Goal: Transaction & Acquisition: Obtain resource

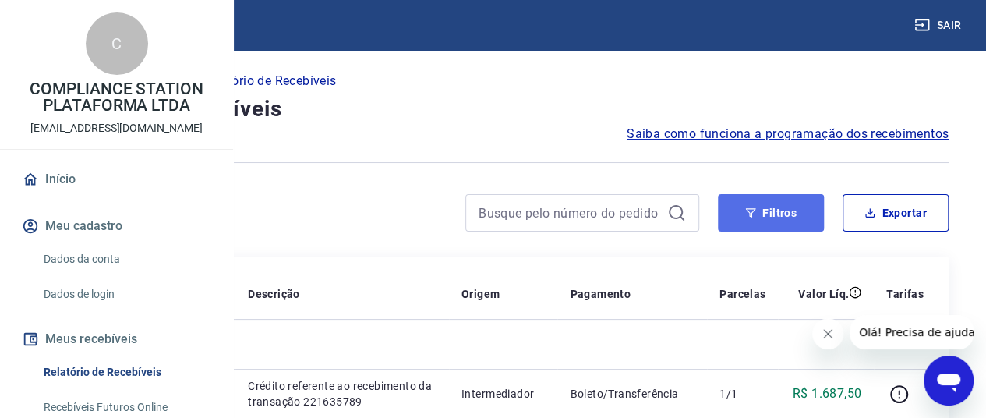
click at [778, 200] on button "Filtros" at bounding box center [771, 212] width 106 height 37
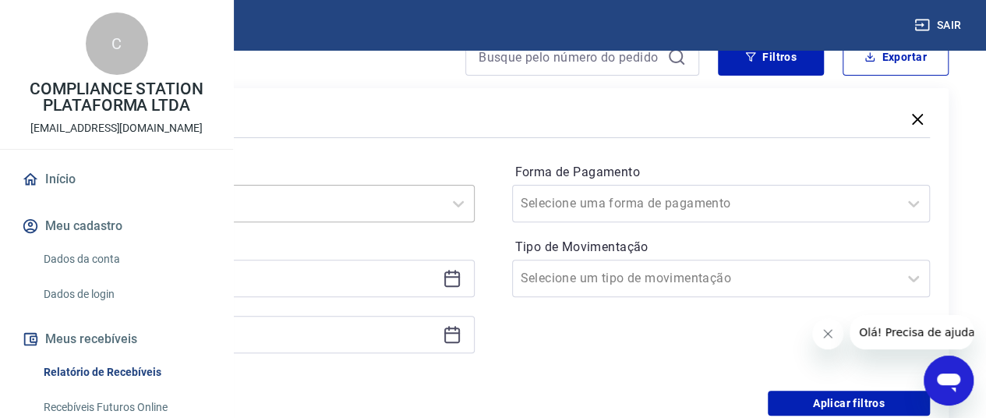
scroll to position [182, 0]
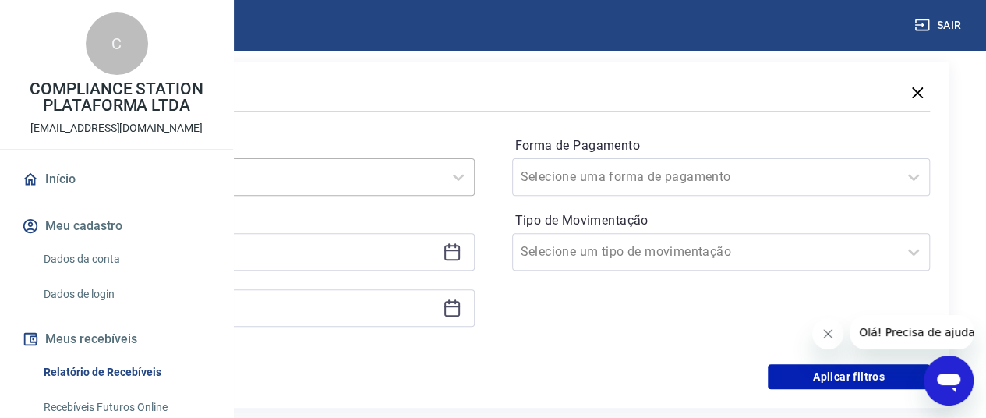
click at [475, 196] on div "Selecione um período" at bounding box center [265, 176] width 419 height 37
drag, startPoint x: 618, startPoint y: 295, endPoint x: 613, endPoint y: 252, distance: 44.0
click at [618, 293] on div "Período option Limpar Filtro focused, 1 of 7. 7 results available. Use Up and D…" at bounding box center [493, 239] width 874 height 249
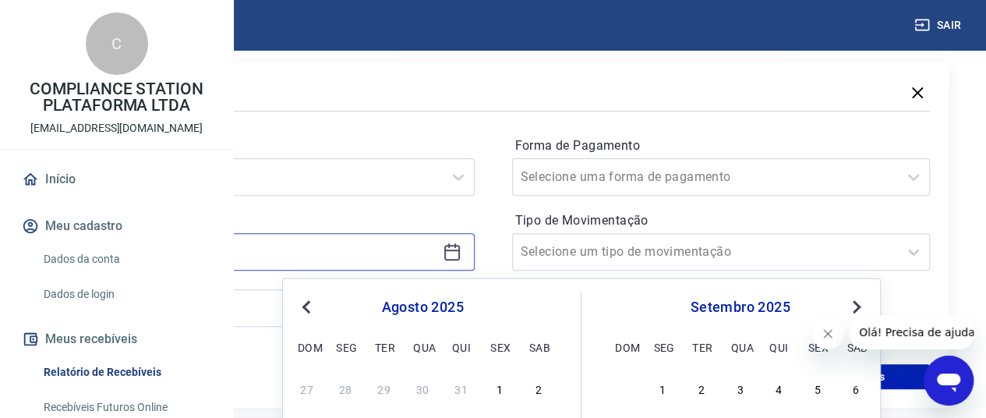
click at [437, 253] on input at bounding box center [252, 251] width 367 height 23
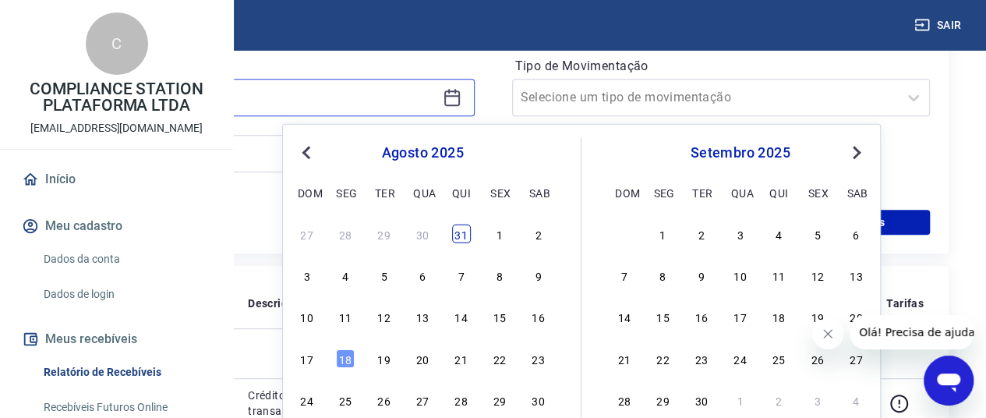
scroll to position [338, 0]
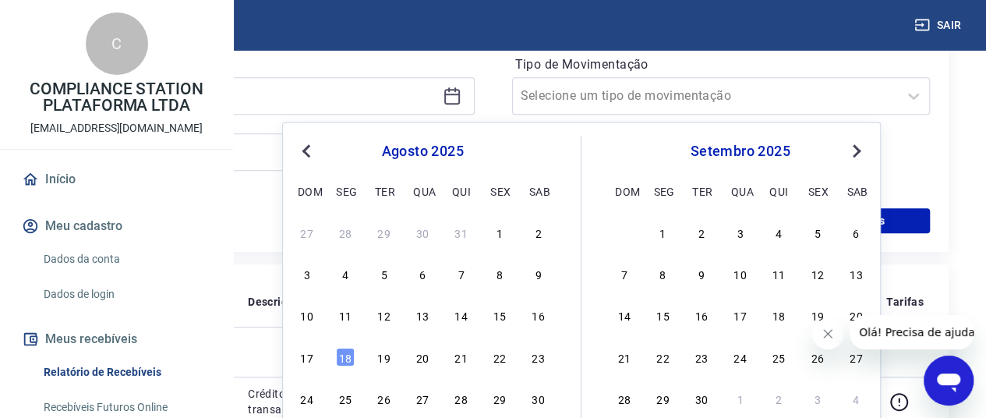
click at [308, 144] on span "Previous Month" at bounding box center [308, 150] width 0 height 18
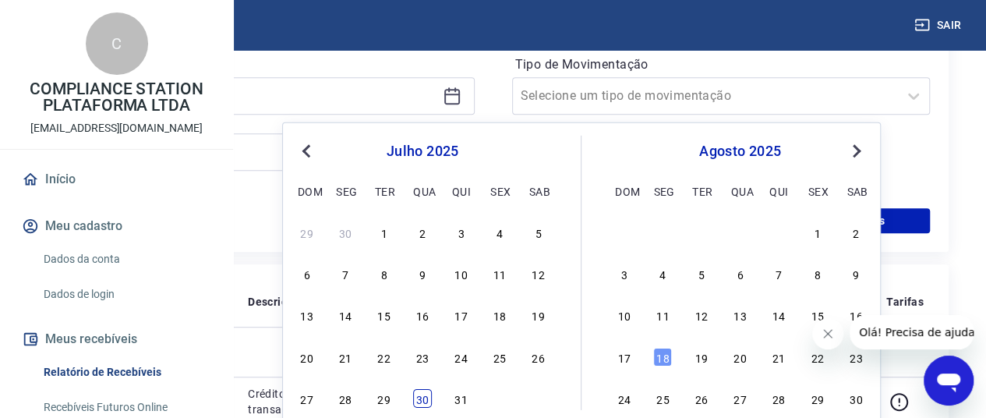
click at [419, 400] on div "30" at bounding box center [422, 398] width 19 height 19
type input "[DATE]"
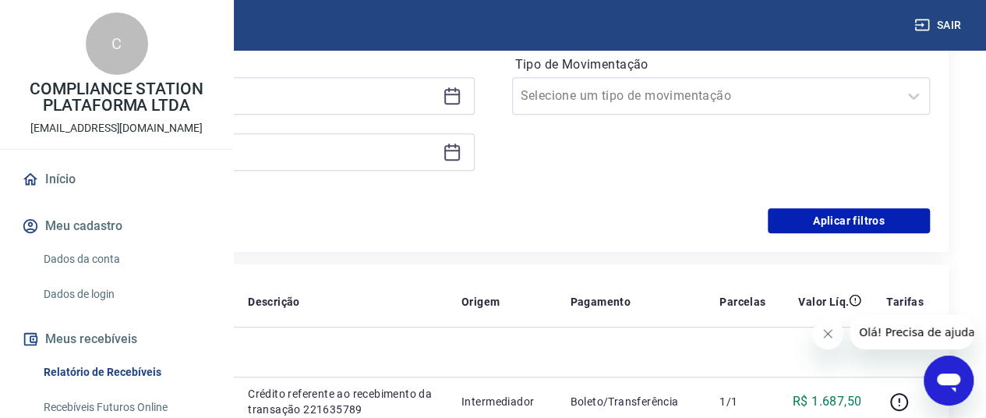
click at [461, 148] on icon at bounding box center [452, 152] width 19 height 19
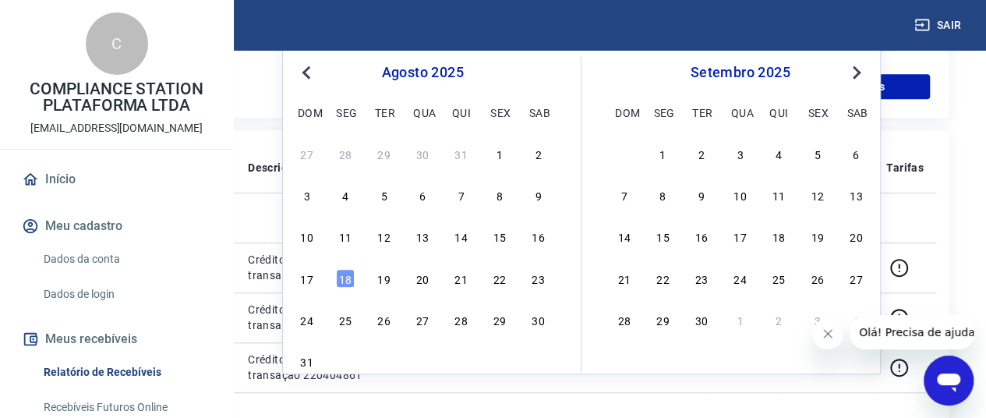
scroll to position [494, 0]
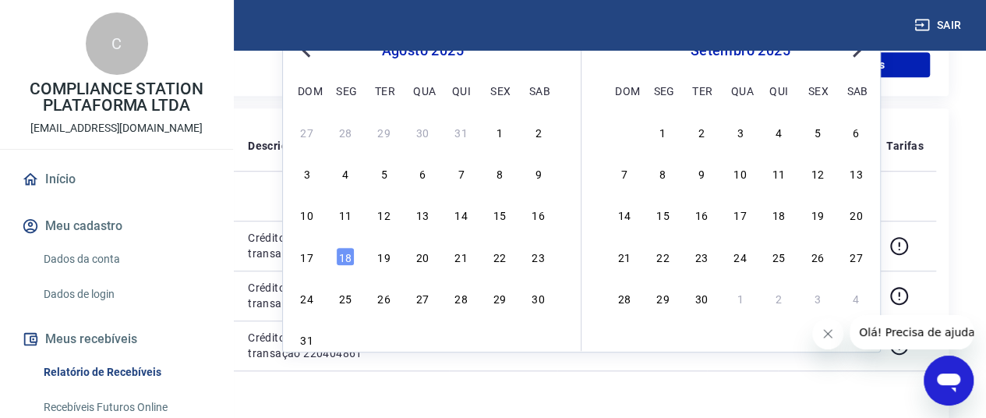
click at [316, 335] on div "31" at bounding box center [422, 339] width 254 height 23
click at [308, 335] on div "31" at bounding box center [307, 339] width 19 height 19
type input "[DATE]"
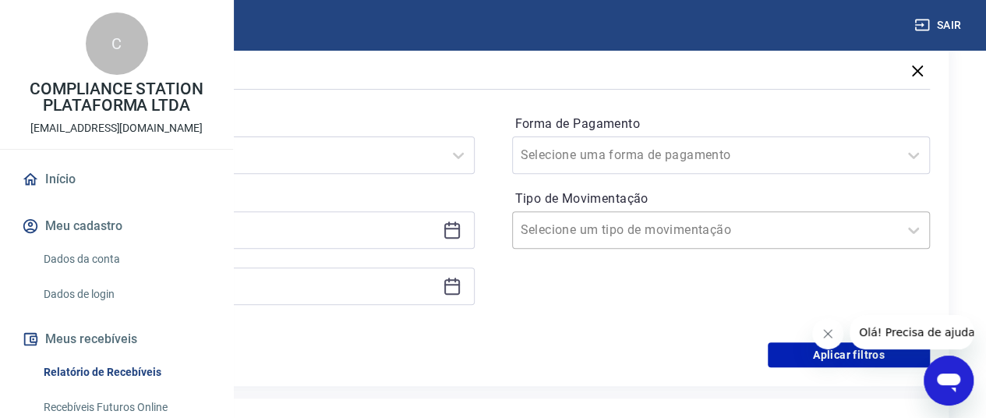
scroll to position [182, 0]
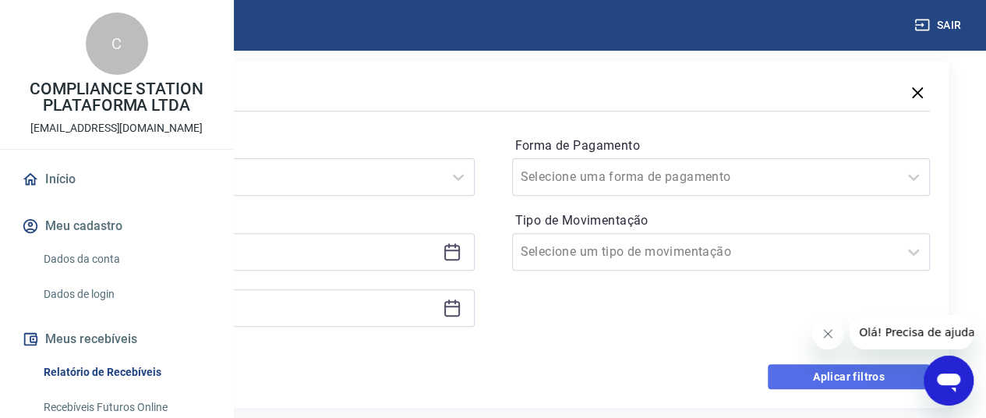
click at [808, 376] on button "Aplicar filtros" at bounding box center [849, 376] width 162 height 25
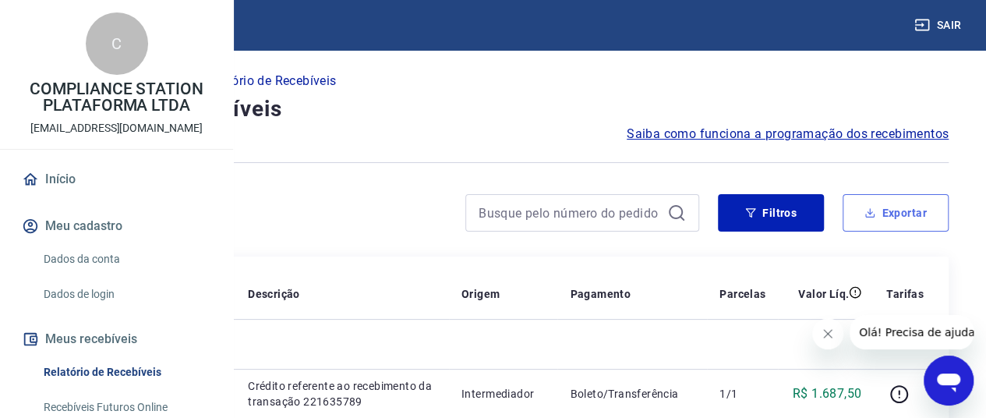
click at [904, 219] on button "Exportar" at bounding box center [896, 212] width 106 height 37
type input "[DATE]"
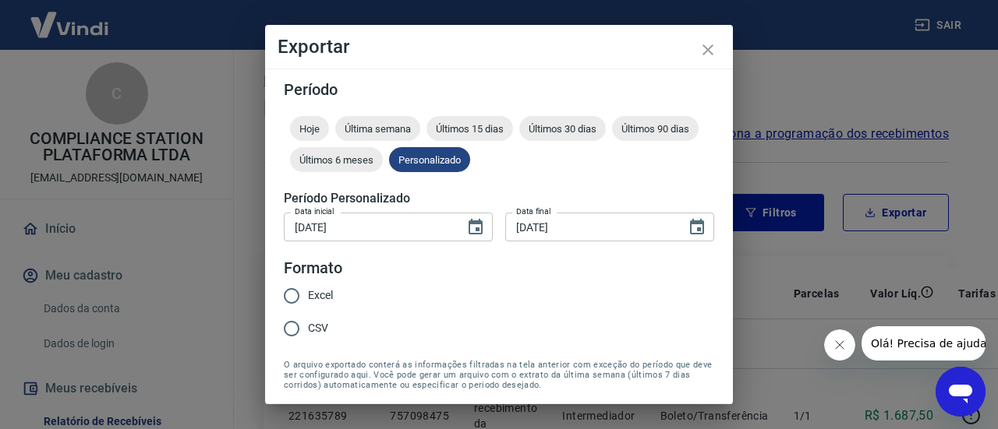
click at [327, 292] on span "Excel" at bounding box center [320, 296] width 25 height 16
click at [308, 292] on input "Excel" at bounding box center [291, 296] width 33 height 33
radio input "true"
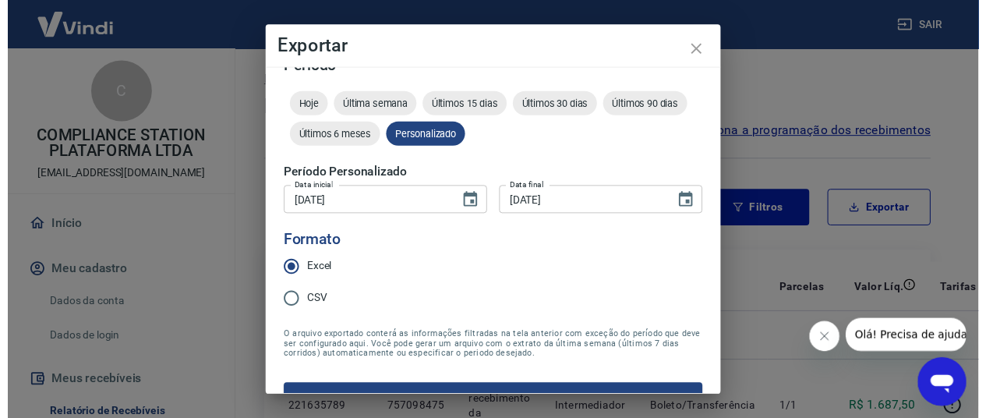
scroll to position [56, 0]
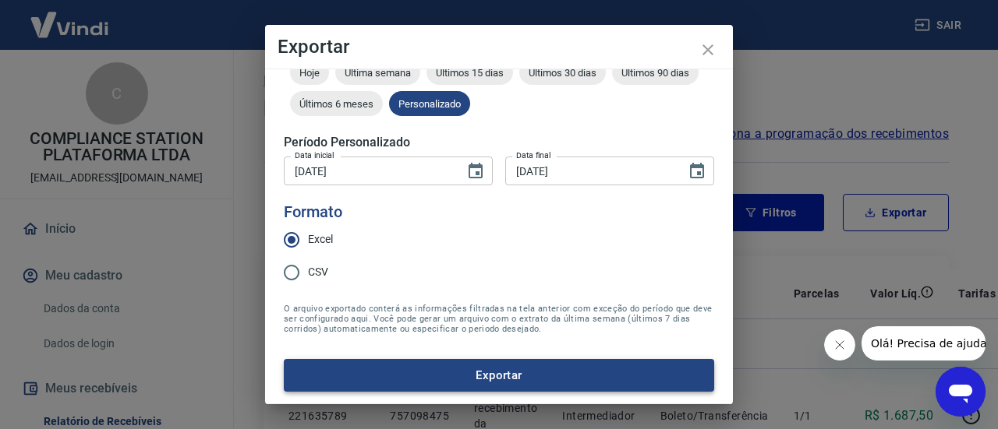
click at [543, 376] on button "Exportar" at bounding box center [499, 375] width 430 height 33
